Goal: Navigation & Orientation: Find specific page/section

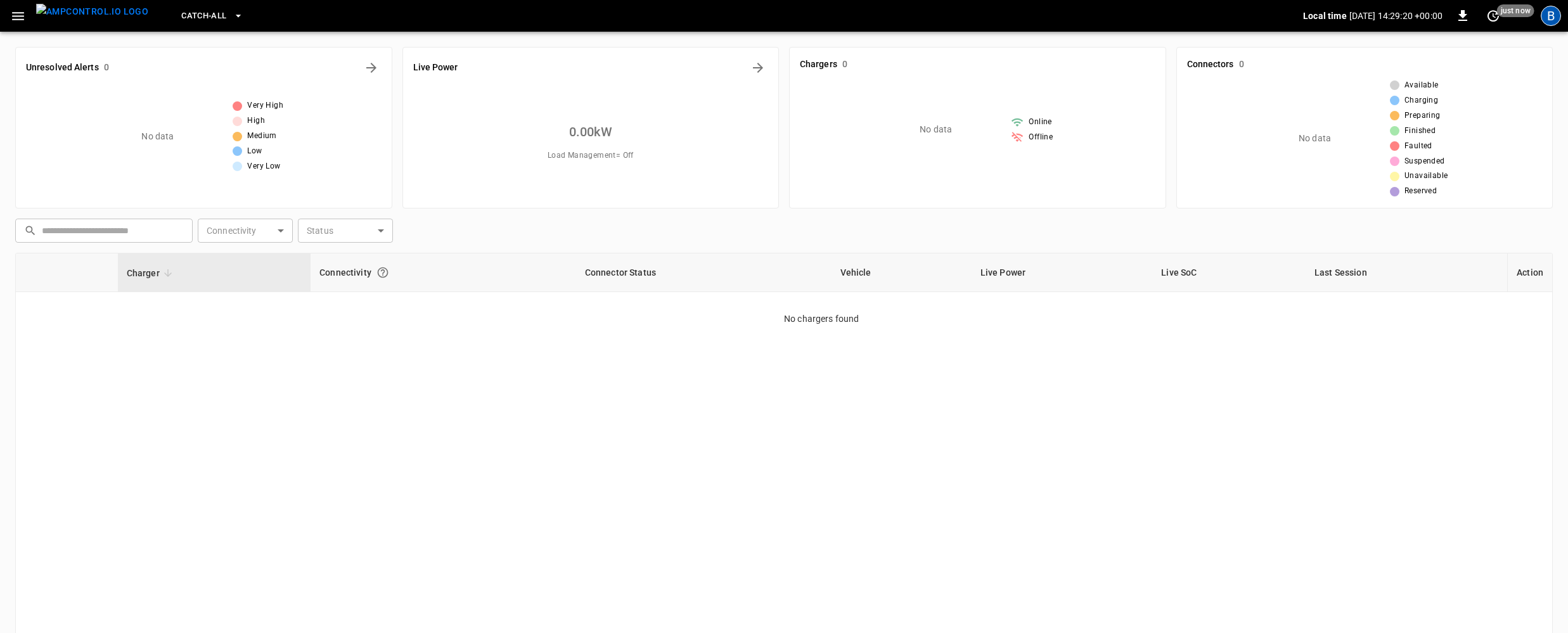
click at [1549, 12] on div "B" at bounding box center [1551, 15] width 20 height 20
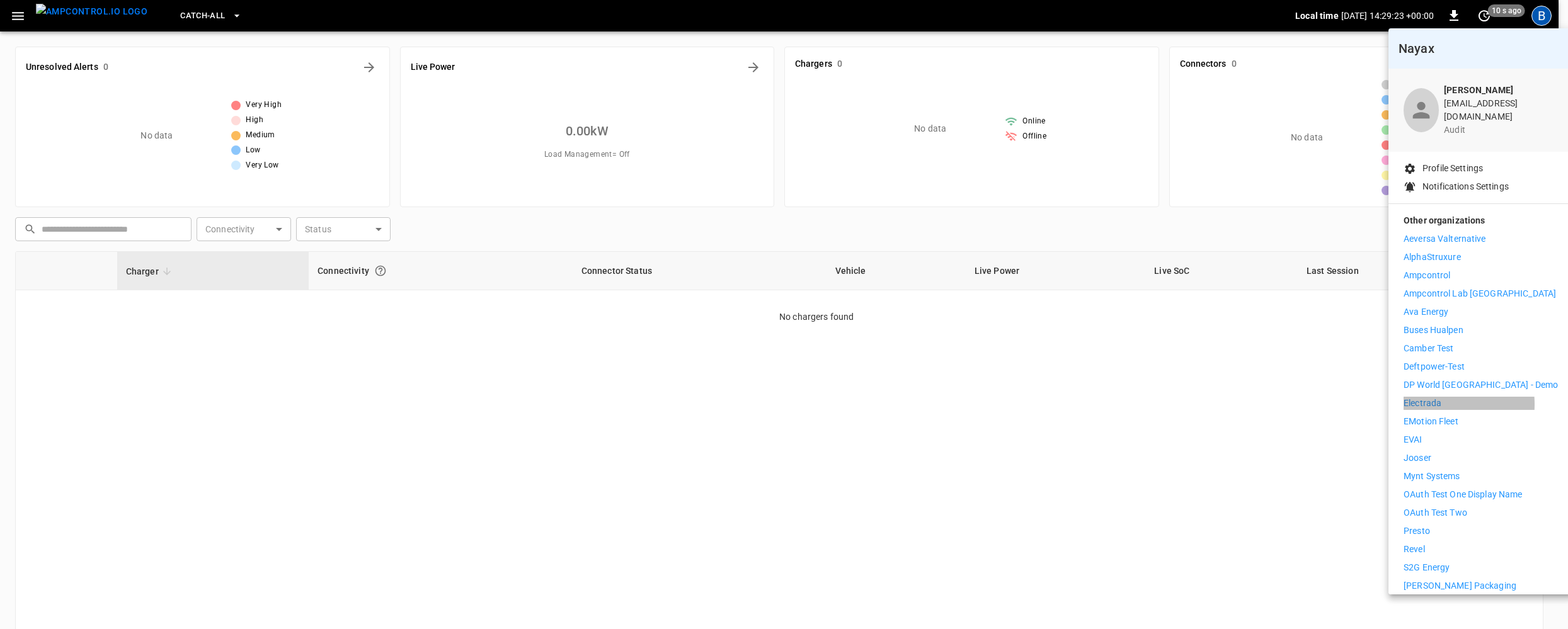
click at [1440, 397] on p "Electrada" at bounding box center [1423, 403] width 38 height 13
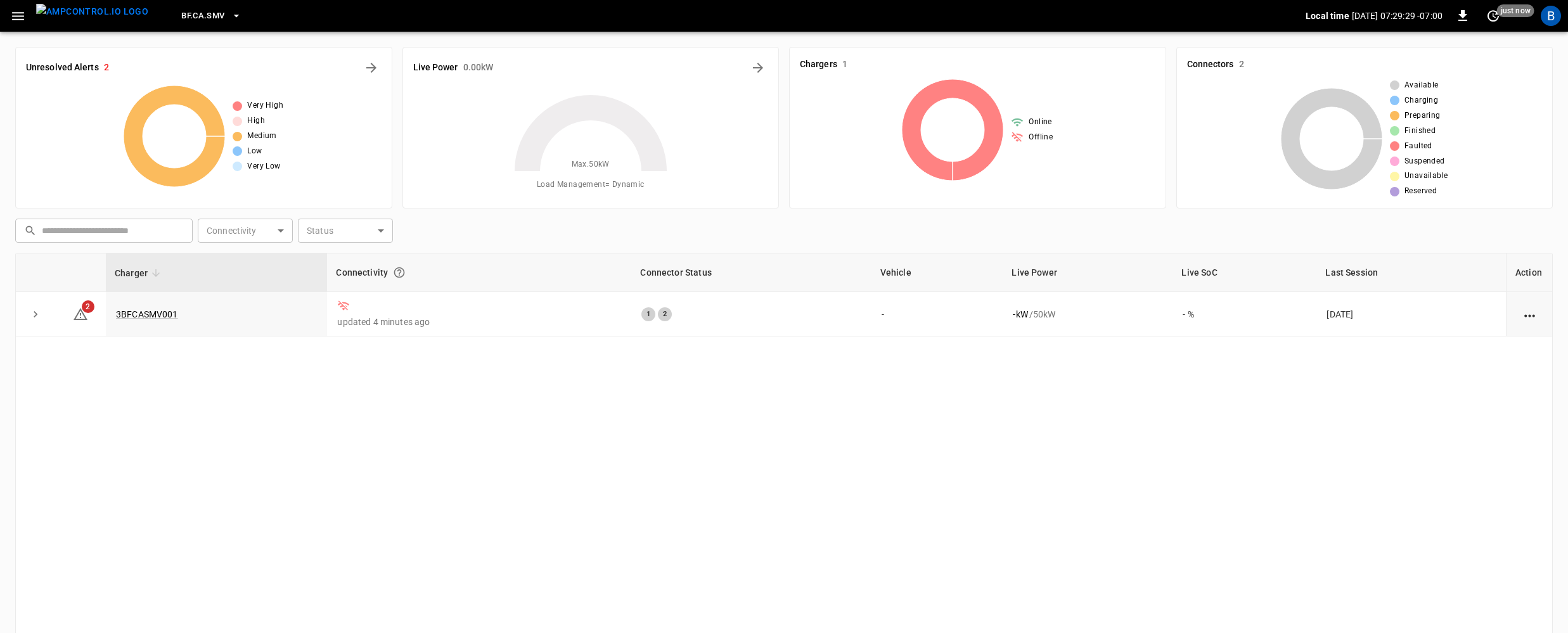
click at [20, 18] on icon "button" at bounding box center [18, 16] width 16 height 16
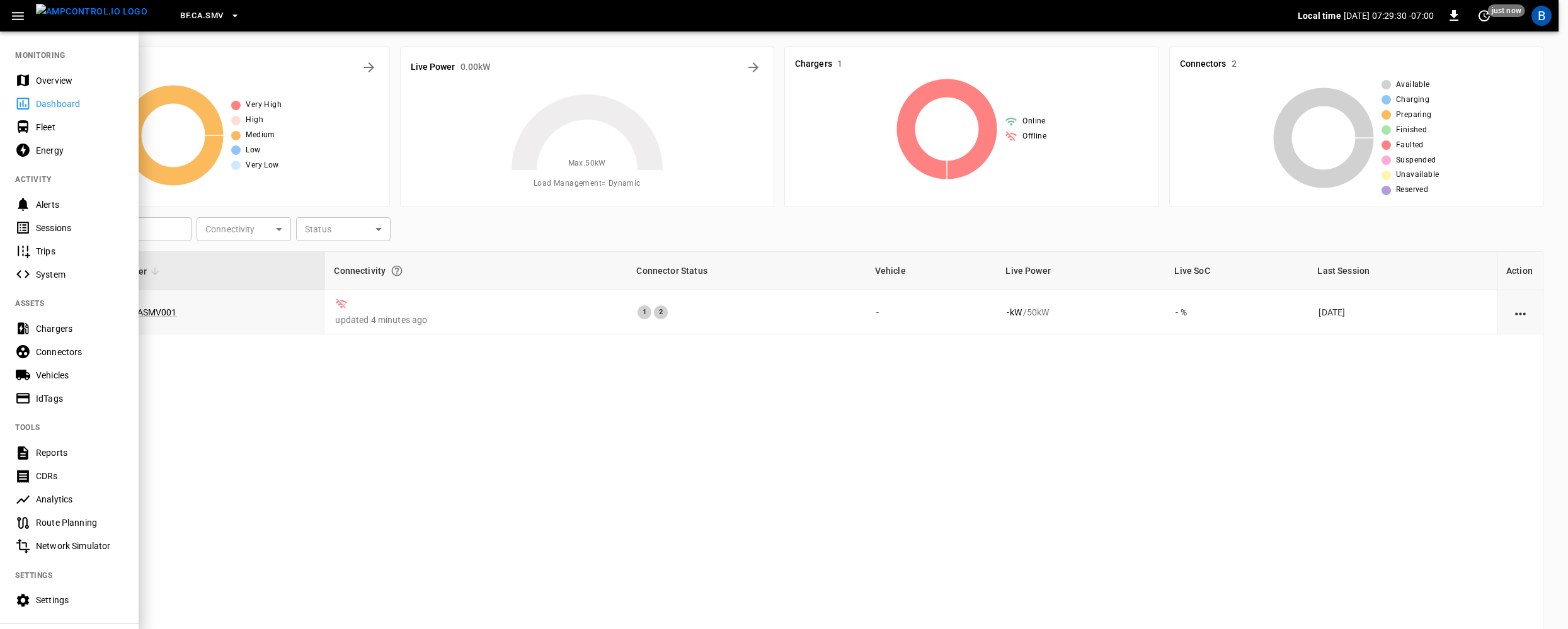
click at [44, 74] on div "Overview" at bounding box center [69, 80] width 138 height 23
